Goal: Find specific page/section: Find specific page/section

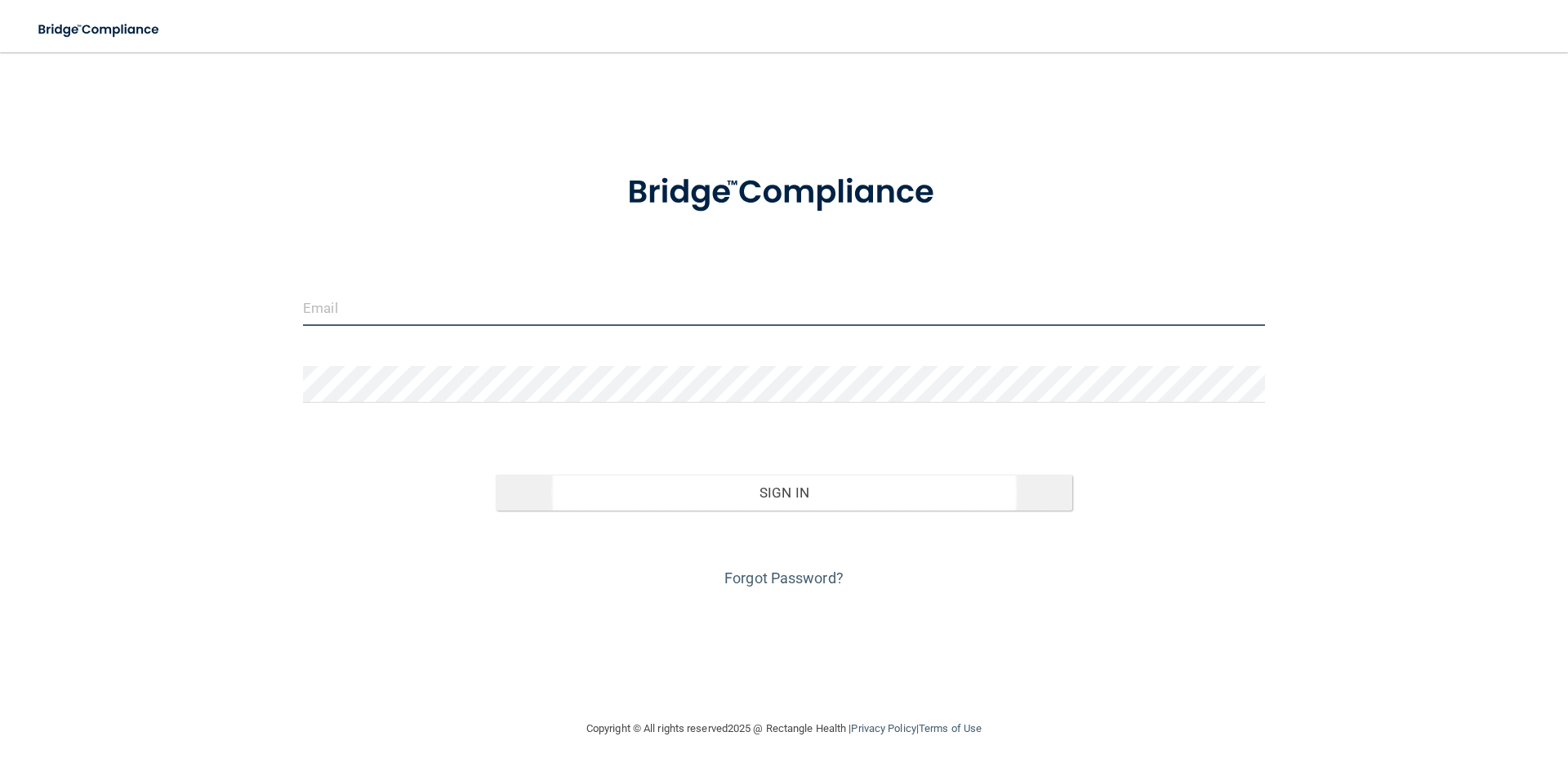
type input "[EMAIL_ADDRESS][DOMAIN_NAME]"
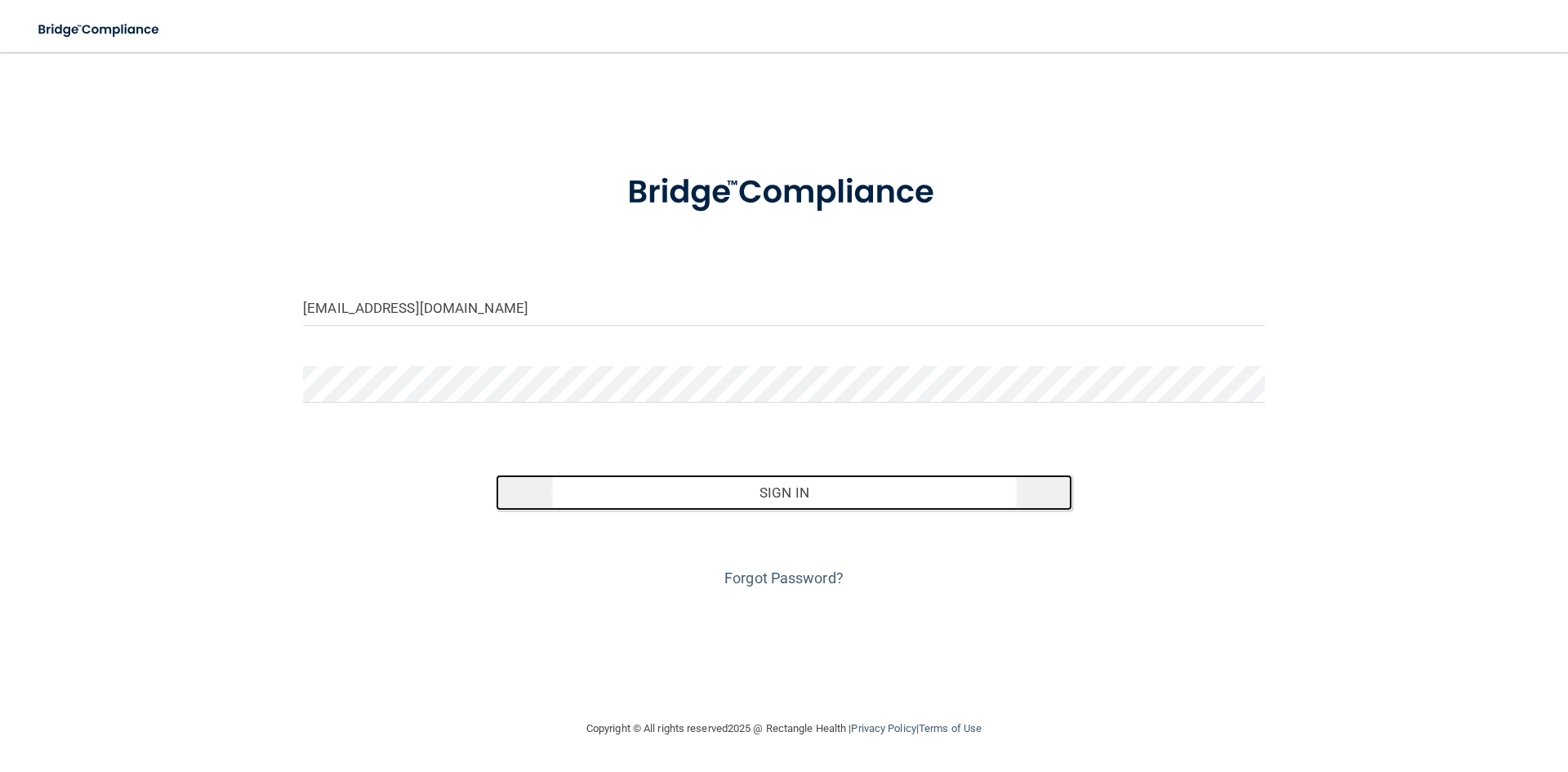
click at [684, 504] on button "Sign In" at bounding box center [784, 493] width 578 height 36
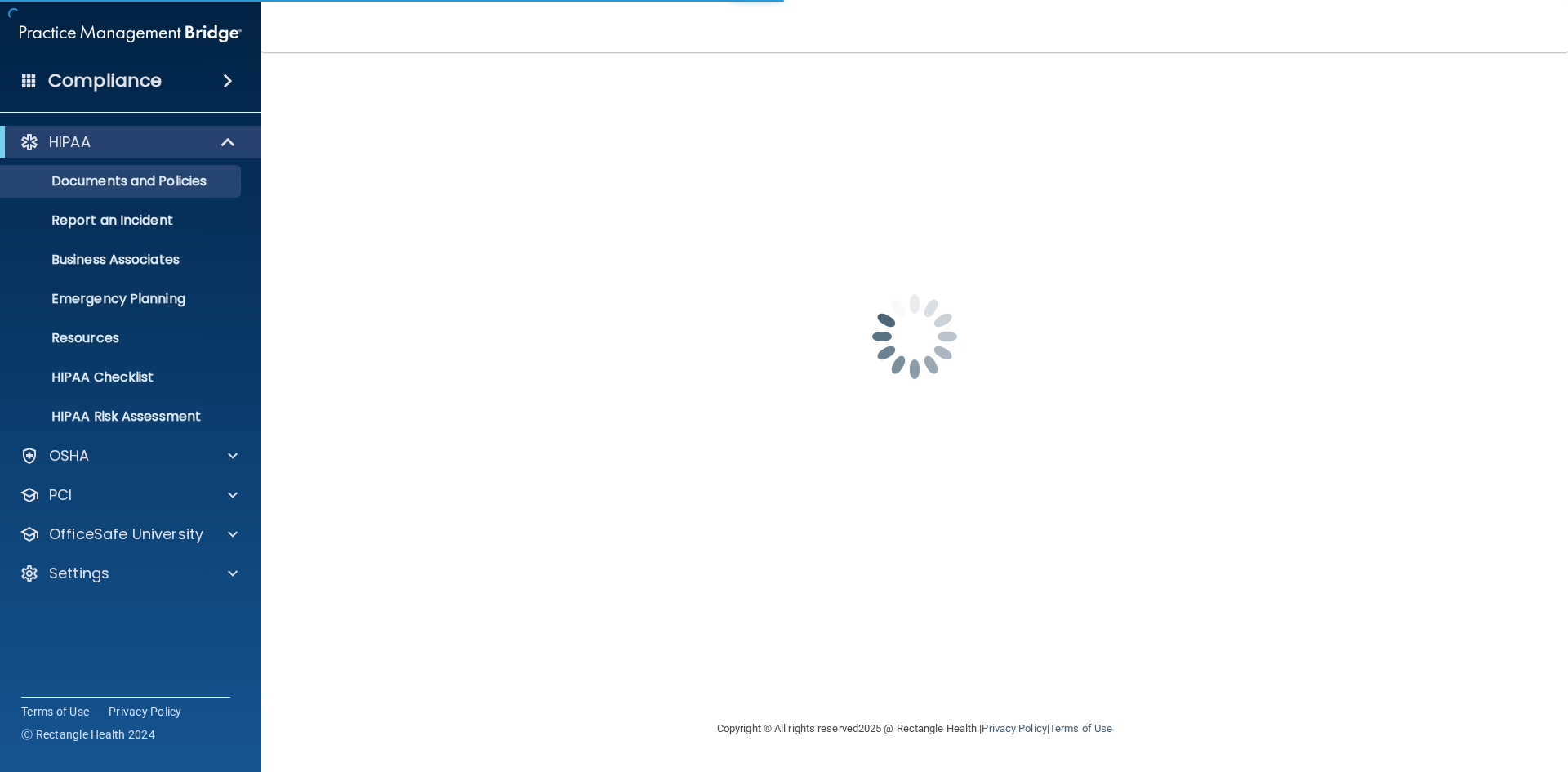
click at [168, 81] on div "Compliance" at bounding box center [131, 80] width 262 height 36
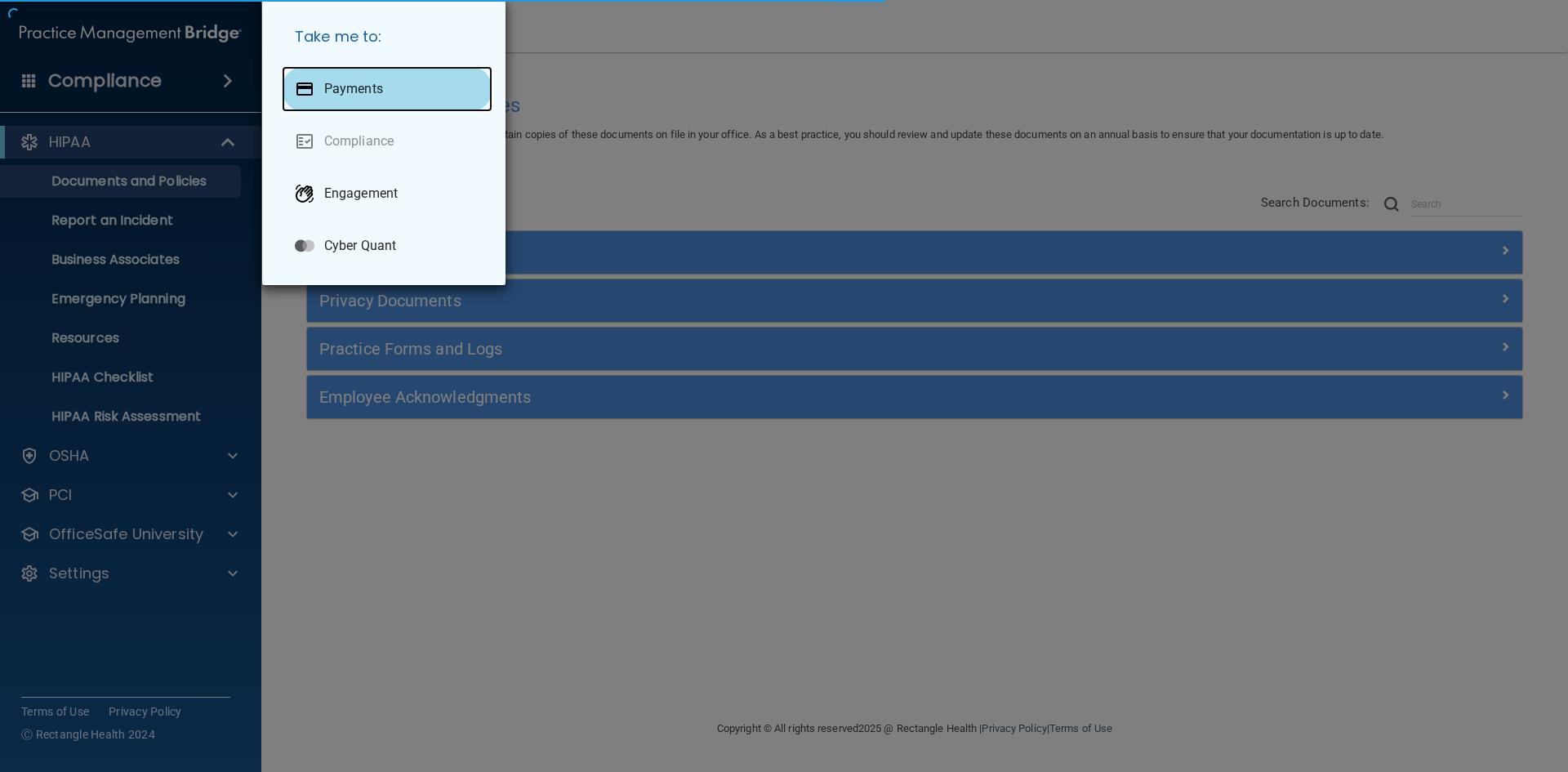
click at [337, 90] on p "Payments" at bounding box center [353, 89] width 58 height 16
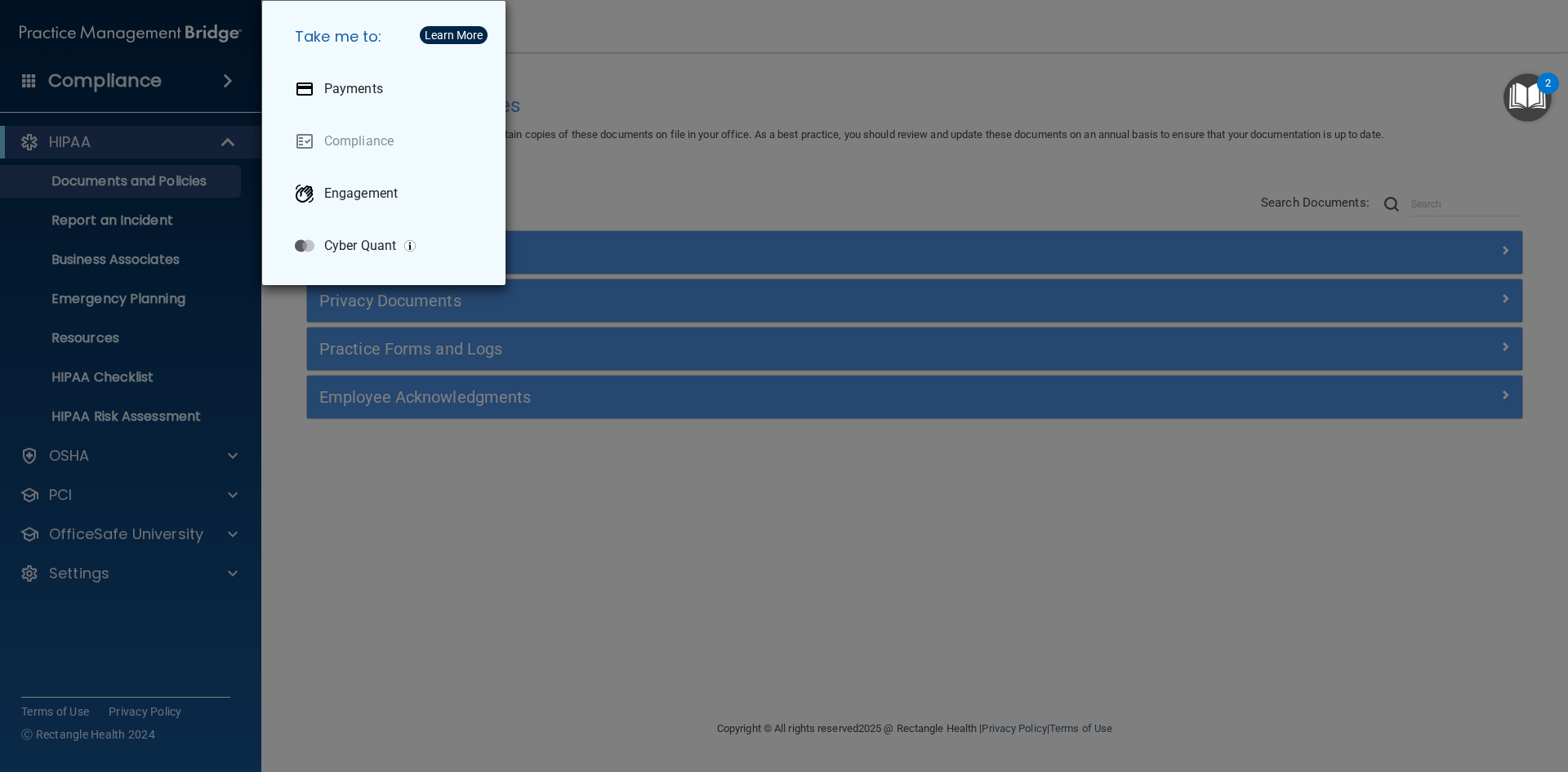
click at [21, 235] on div "Take me to: Payments Compliance Engagement Cyber Quant" at bounding box center [784, 386] width 1568 height 772
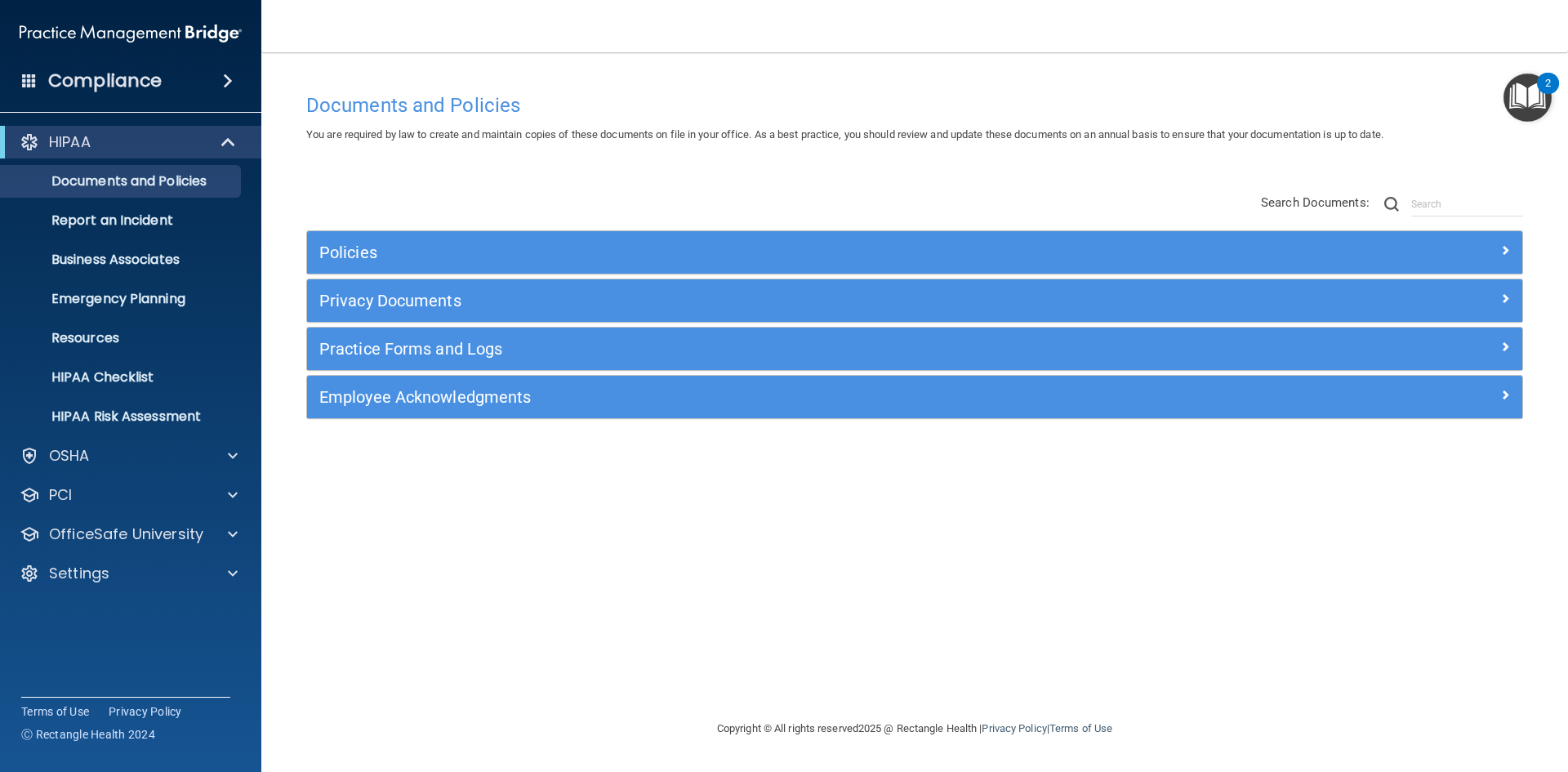
click at [142, 81] on h4 "Compliance" at bounding box center [105, 80] width 114 height 23
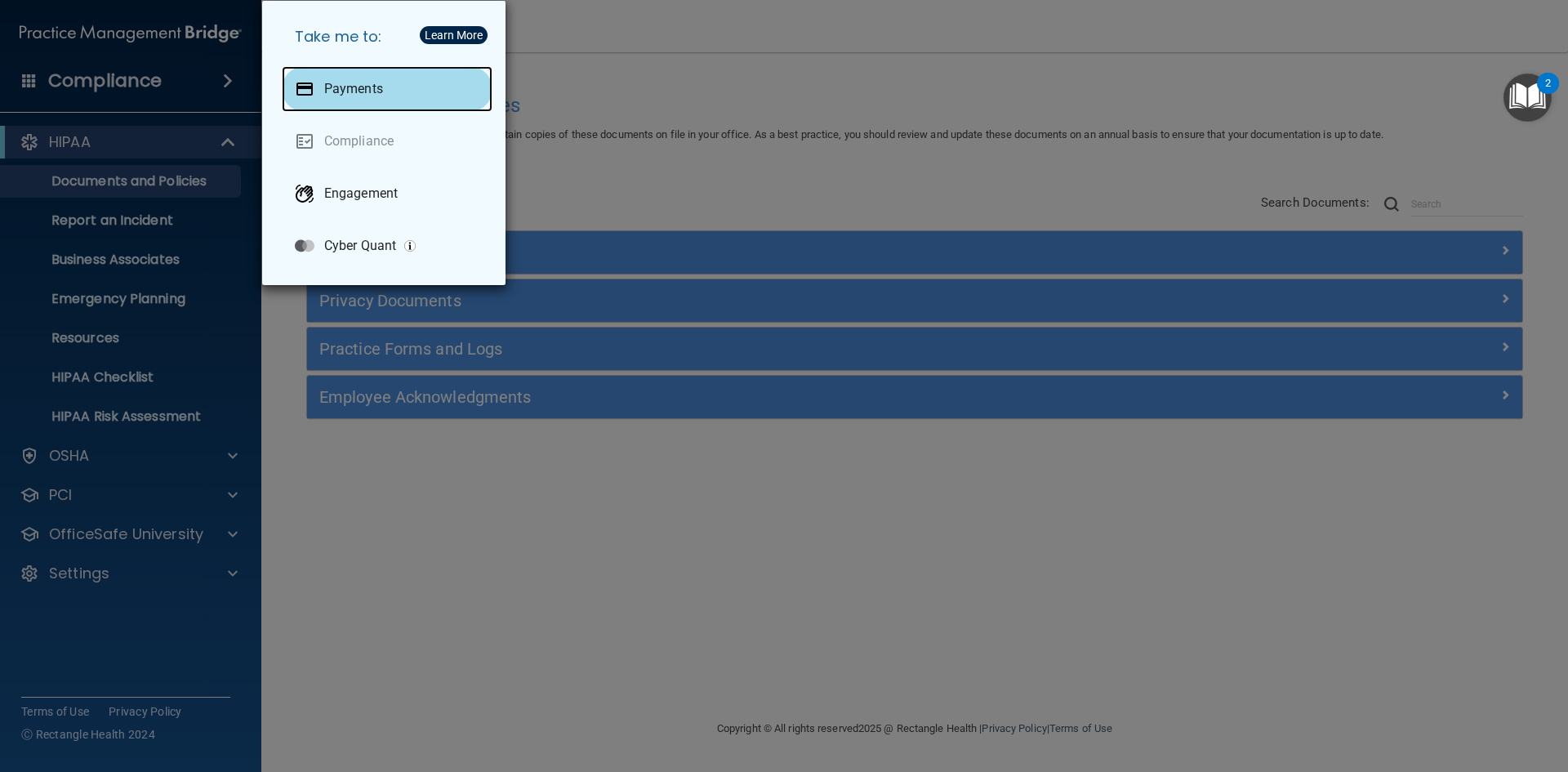
click at [333, 83] on p "Payments" at bounding box center [353, 89] width 58 height 16
